Goal: Information Seeking & Learning: Learn about a topic

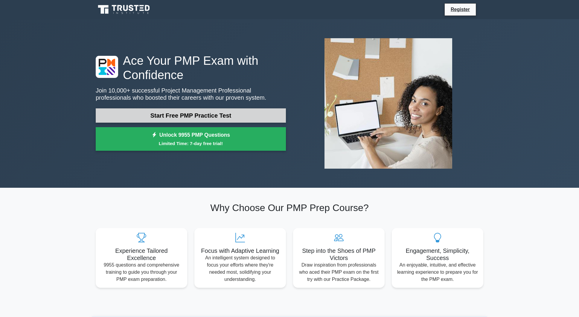
click at [185, 117] on link "Start Free PMP Practice Test" at bounding box center [191, 116] width 190 height 14
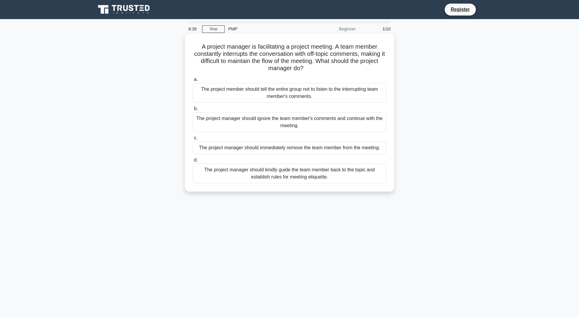
click at [268, 176] on div "The project manager should kindly guide the team member back to the topic and e…" at bounding box center [290, 174] width 194 height 20
click at [193, 162] on input "d. The project manager should kindly guide the team member back to the topic an…" at bounding box center [193, 160] width 0 height 4
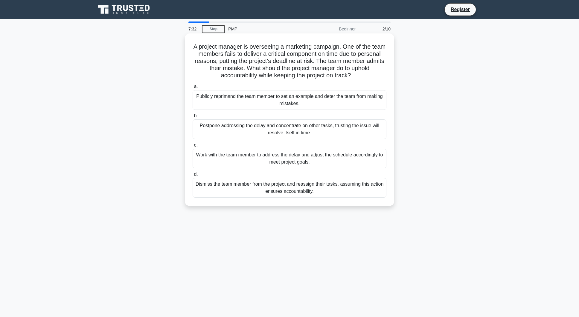
click at [232, 162] on div "Work with the team member to address the delay and adjust the schedule accordin…" at bounding box center [290, 159] width 194 height 20
click at [193, 147] on input "c. Work with the team member to address the delay and adjust the schedule accor…" at bounding box center [193, 145] width 0 height 4
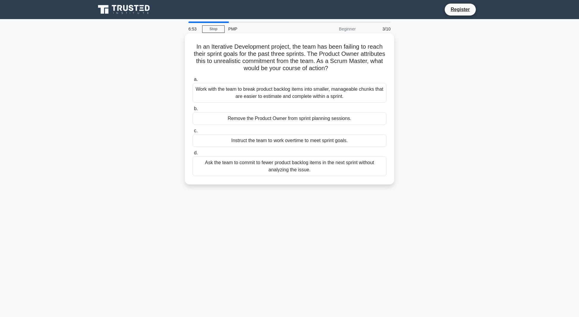
click at [247, 93] on div "Work with the team to break product backlog items into smaller, manageable chun…" at bounding box center [290, 93] width 194 height 20
click at [193, 82] on input "a. Work with the team to break product backlog items into smaller, manageable c…" at bounding box center [193, 80] width 0 height 4
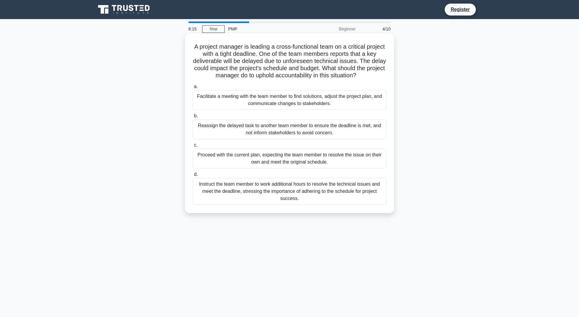
click at [243, 158] on div "Proceed with the current plan, expecting the team member to resolve the issue o…" at bounding box center [290, 159] width 194 height 20
click at [193, 147] on input "c. Proceed with the current plan, expecting the team member to resolve the issu…" at bounding box center [193, 145] width 0 height 4
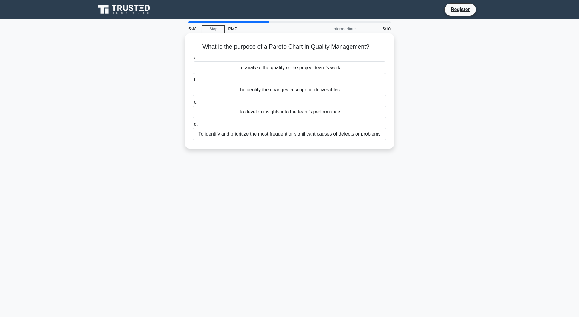
click at [288, 115] on div "To develop insights into the team’s performance" at bounding box center [290, 112] width 194 height 13
click at [193, 104] on input "c. To develop insights into the team’s performance" at bounding box center [193, 102] width 0 height 4
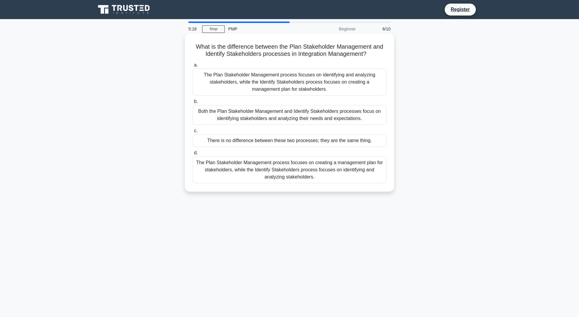
click at [275, 86] on div "The Plan Stakeholder Management process focuses on identifying and analyzing st…" at bounding box center [290, 82] width 194 height 27
click at [193, 67] on input "a. The Plan Stakeholder Management process focuses on identifying and analyzing…" at bounding box center [193, 65] width 0 height 4
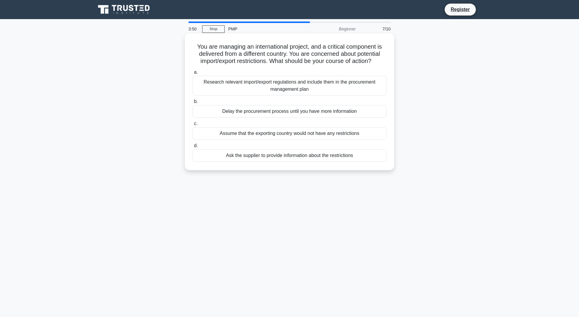
click at [279, 153] on div "Ask the supplier to provide information about the restrictions" at bounding box center [290, 155] width 194 height 13
click at [193, 148] on input "d. Ask the supplier to provide information about the restrictions" at bounding box center [193, 146] width 0 height 4
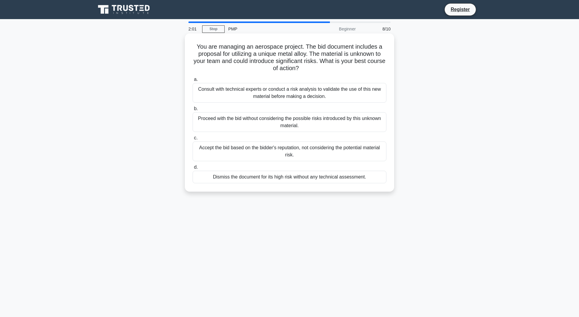
click at [282, 94] on div "Consult with technical experts or conduct a risk analysis to validate the use o…" at bounding box center [290, 93] width 194 height 20
click at [193, 82] on input "a. Consult with technical experts or conduct a risk analysis to validate the us…" at bounding box center [193, 80] width 0 height 4
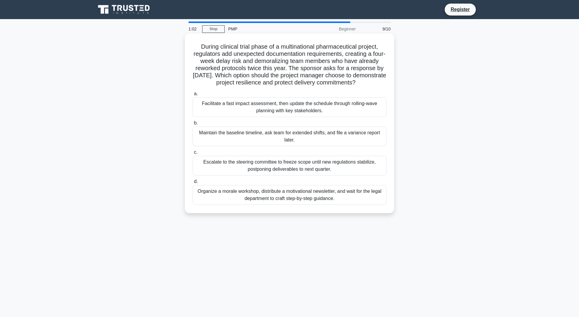
click at [286, 142] on div "Maintain the baseline timeline, ask team for extended shifts, and file a varian…" at bounding box center [290, 137] width 194 height 20
click at [193, 125] on input "b. Maintain the baseline timeline, ask team for extended shifts, and file a var…" at bounding box center [193, 123] width 0 height 4
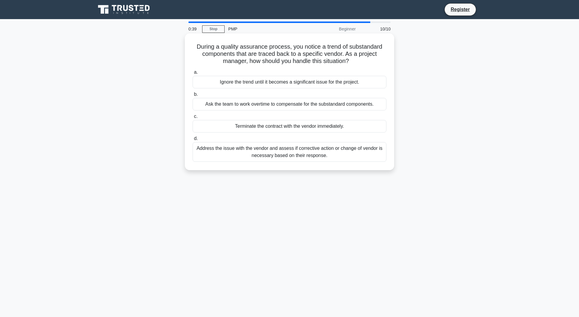
click at [296, 154] on div "Address the issue with the vendor and assess if corrective action or change of …" at bounding box center [290, 152] width 194 height 20
click at [193, 141] on input "d. Address the issue with the vendor and assess if corrective action or change …" at bounding box center [193, 139] width 0 height 4
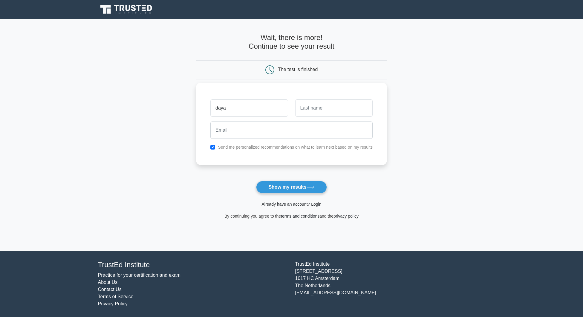
type input "daya"
click at [346, 110] on input "text" at bounding box center [333, 108] width 77 height 17
type input "tapia"
click at [261, 108] on input "daya" at bounding box center [248, 108] width 77 height 17
type input "dayanna"
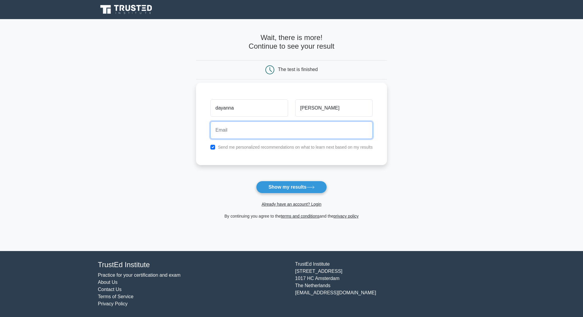
click at [289, 128] on input "email" at bounding box center [291, 130] width 162 height 17
type input "kellytapia61@gmail.com"
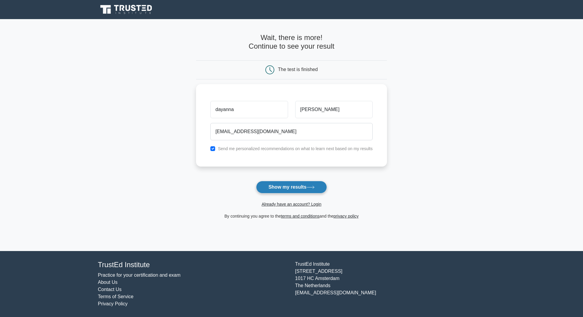
click at [284, 189] on button "Show my results" at bounding box center [291, 187] width 71 height 13
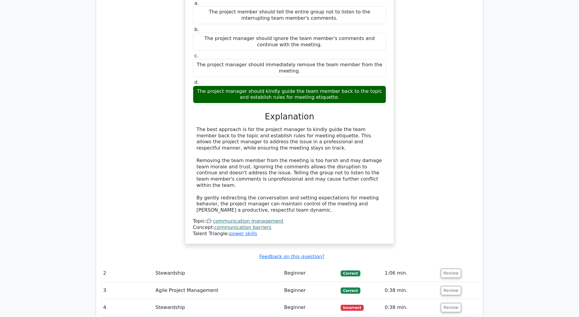
scroll to position [615, 0]
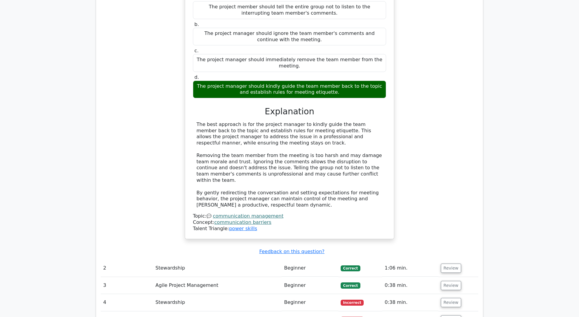
click at [357, 283] on span "Correct" at bounding box center [349, 286] width 19 height 6
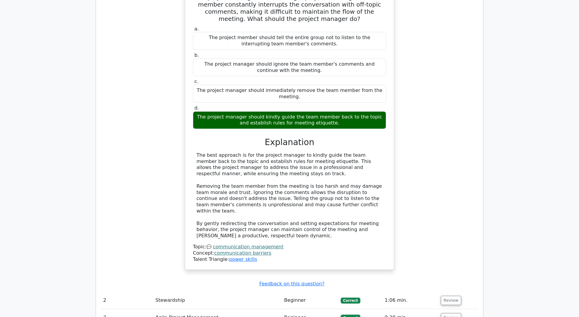
scroll to position [645, 0]
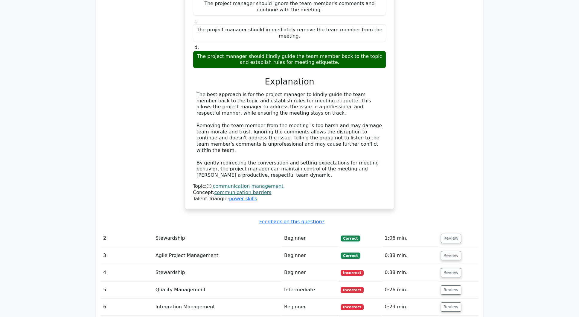
click at [351, 253] on span "Correct" at bounding box center [349, 256] width 19 height 6
click at [350, 270] on span "Incorrect" at bounding box center [351, 273] width 23 height 6
click at [340, 265] on td "Incorrect" at bounding box center [360, 273] width 44 height 17
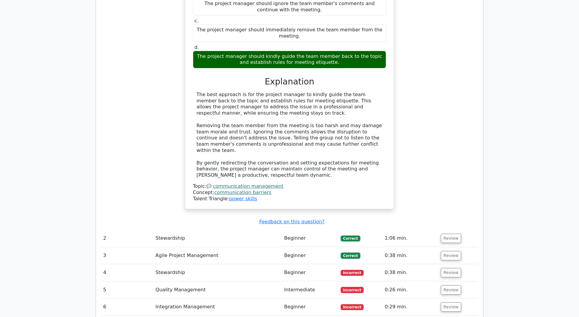
click at [351, 270] on span "Incorrect" at bounding box center [351, 273] width 23 height 6
click at [447, 268] on button "Review" at bounding box center [451, 272] width 20 height 9
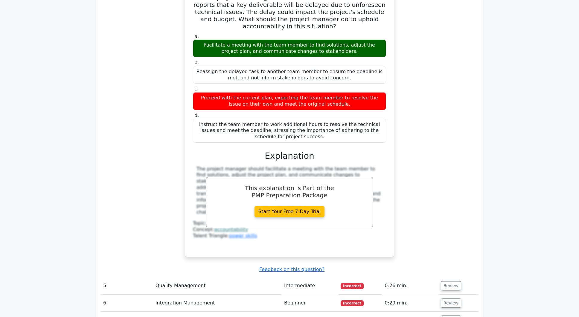
scroll to position [1004, 0]
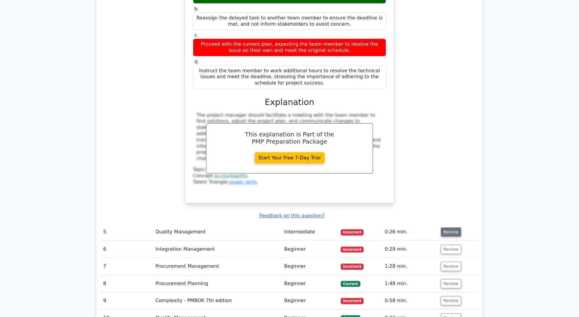
click at [448, 228] on button "Review" at bounding box center [451, 232] width 20 height 9
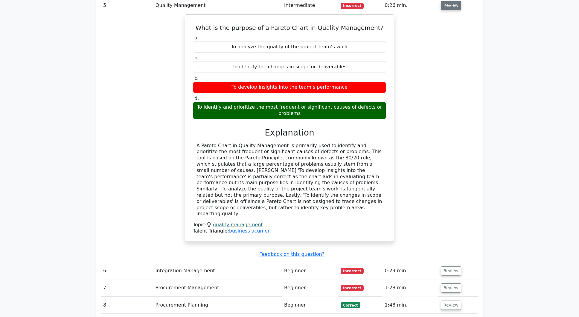
scroll to position [1243, 0]
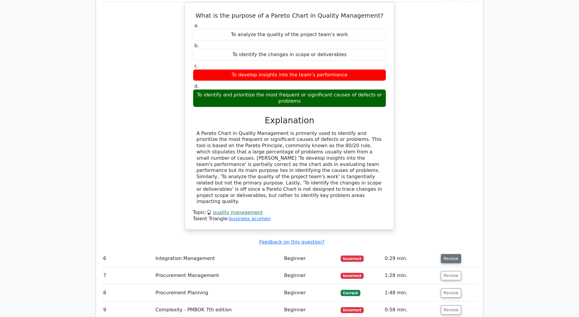
click at [447, 254] on button "Review" at bounding box center [451, 258] width 20 height 9
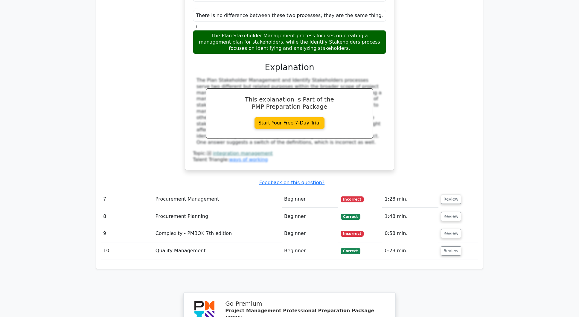
scroll to position [1601, 0]
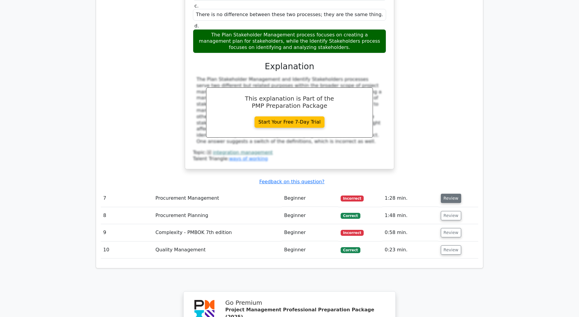
click at [451, 194] on button "Review" at bounding box center [451, 198] width 20 height 9
